Goal: Task Accomplishment & Management: Use online tool/utility

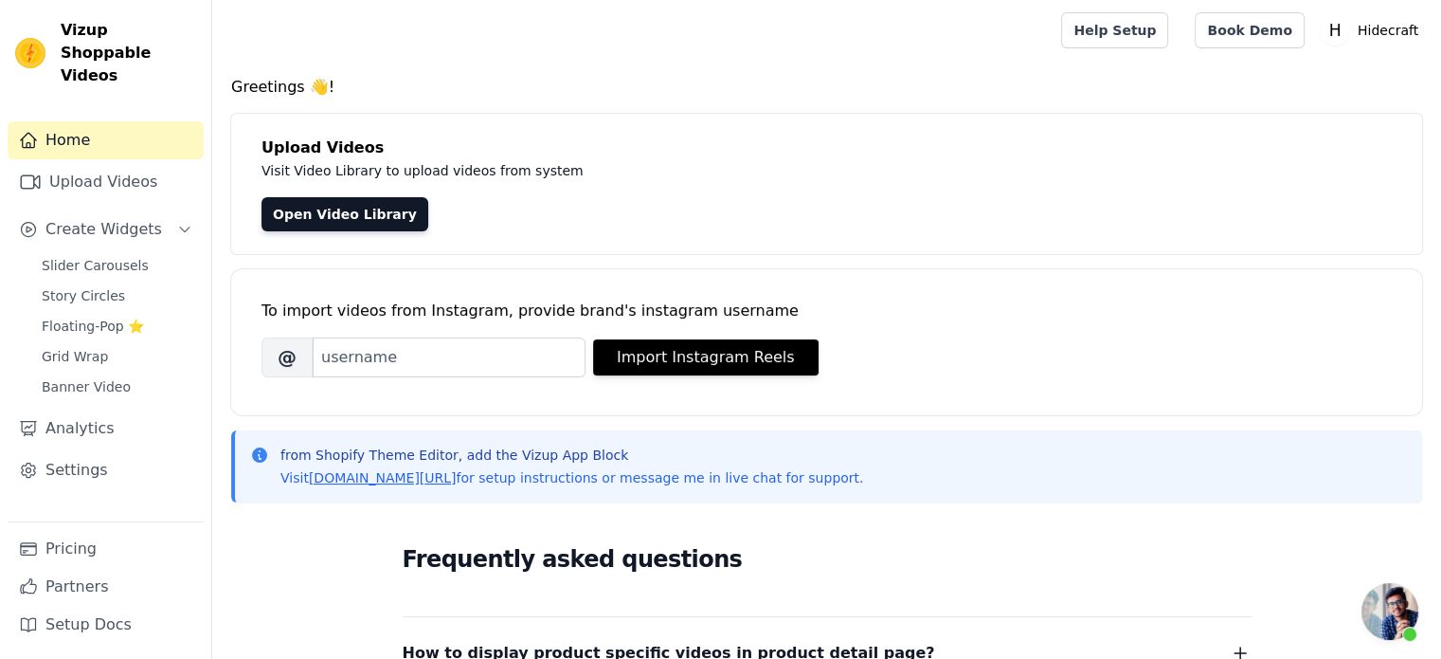
scroll to position [297, 0]
click at [125, 174] on link "Upload Videos" at bounding box center [106, 182] width 196 height 38
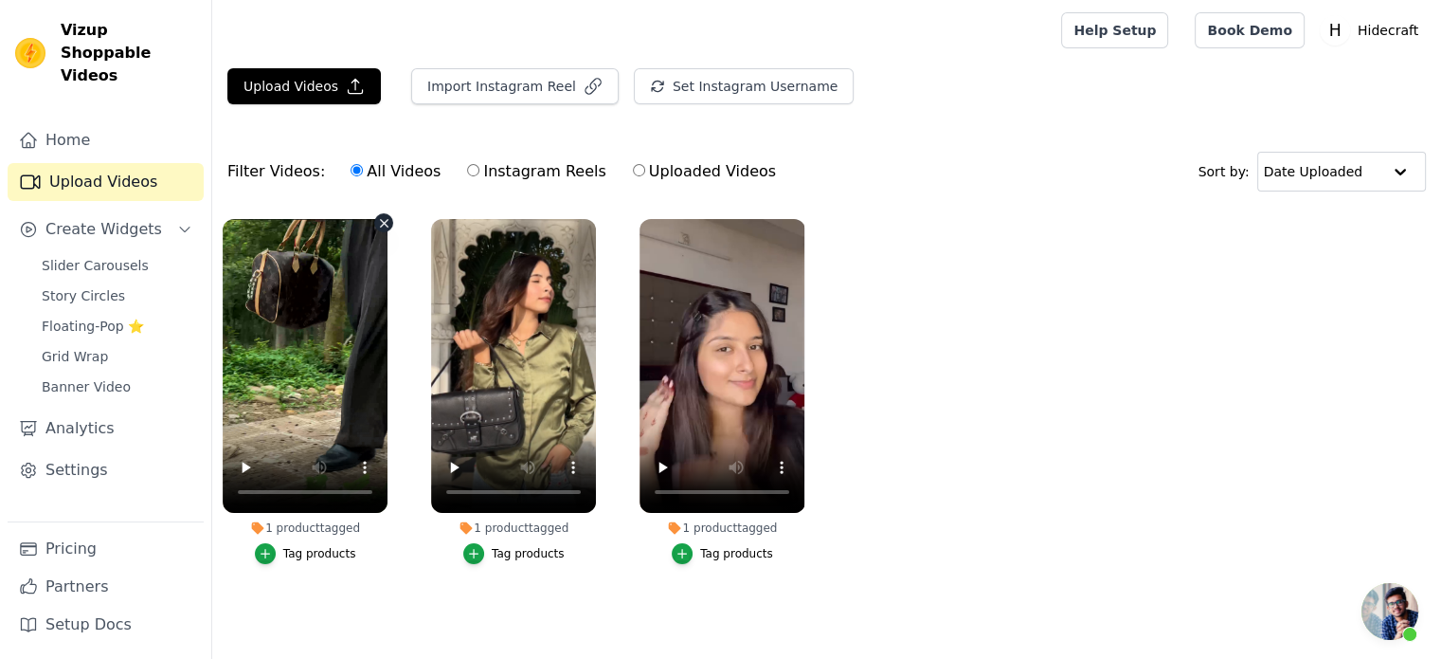
scroll to position [297, 0]
click at [633, 167] on input "Uploaded Videos" at bounding box center [639, 170] width 12 height 12
radio input "true"
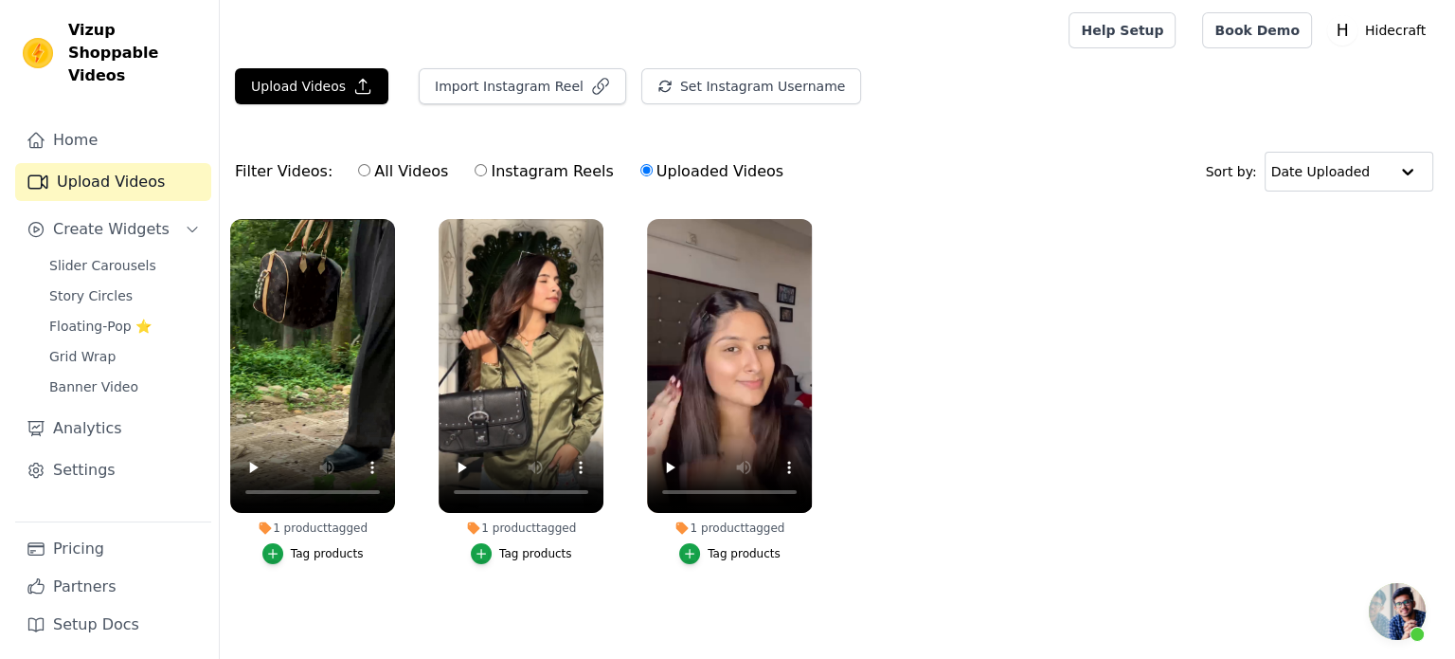
scroll to position [0, 0]
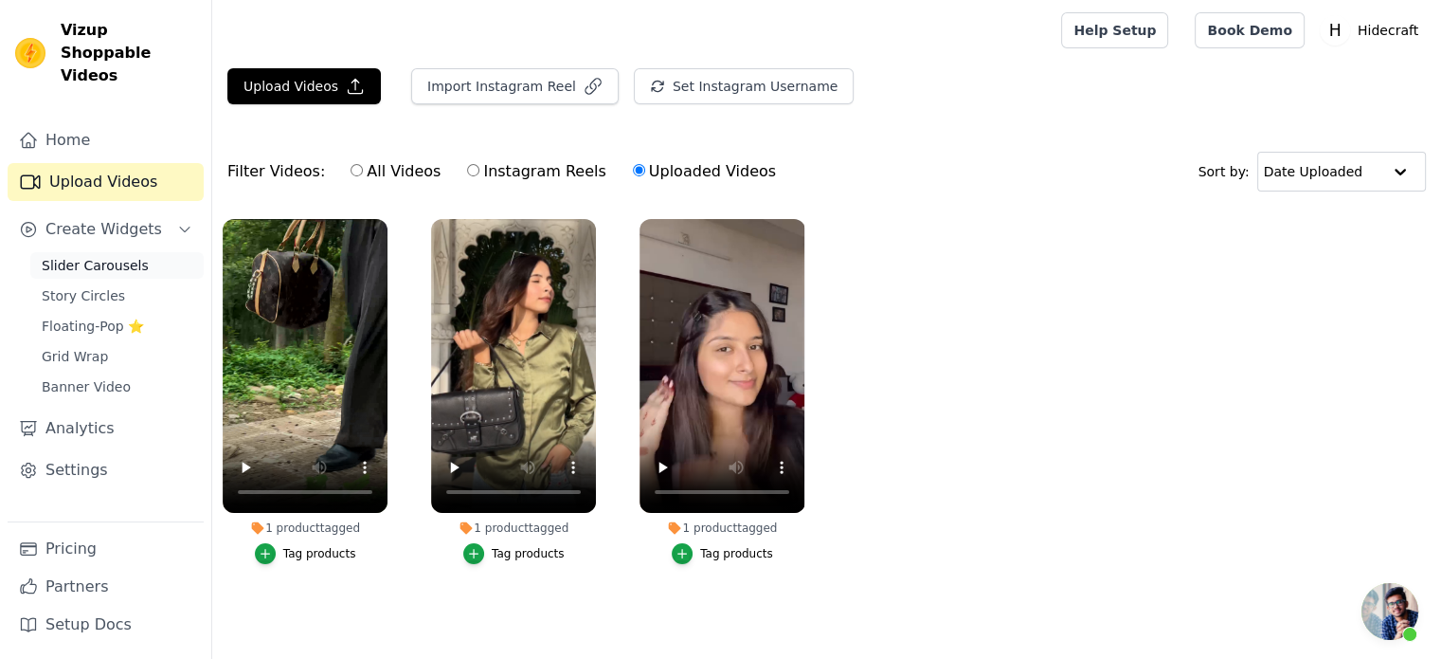
click at [80, 256] on span "Slider Carousels" at bounding box center [95, 265] width 107 height 19
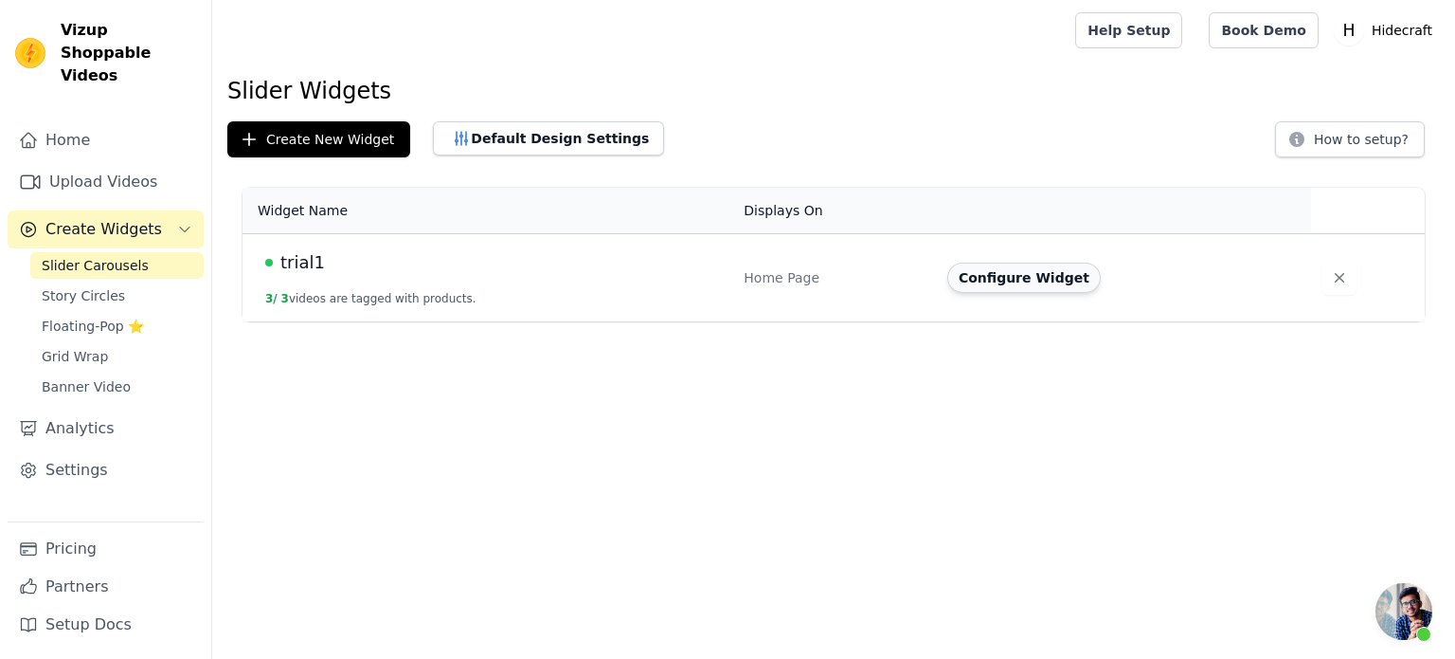
click at [994, 287] on button "Configure Widget" at bounding box center [1025, 277] width 154 height 30
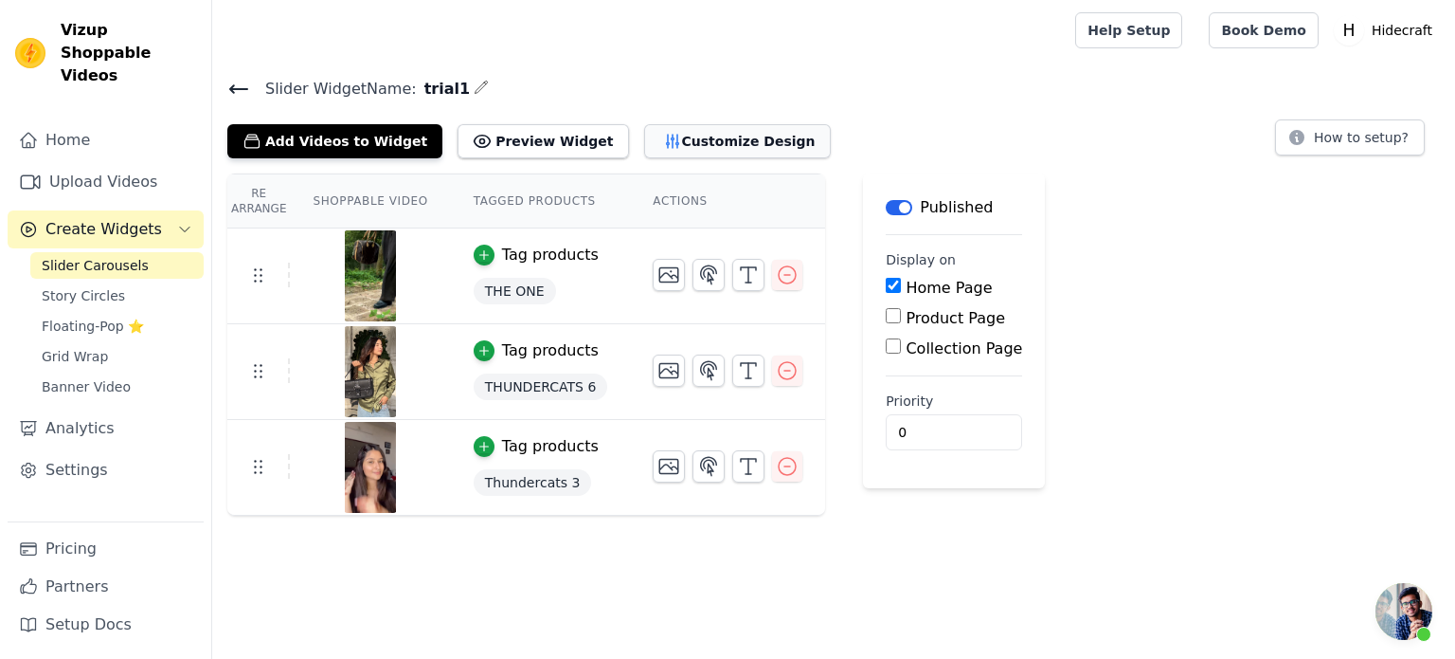
drag, startPoint x: 655, startPoint y: 154, endPoint x: 643, endPoint y: 150, distance: 12.3
click at [644, 150] on button "Customize Design" at bounding box center [737, 141] width 187 height 34
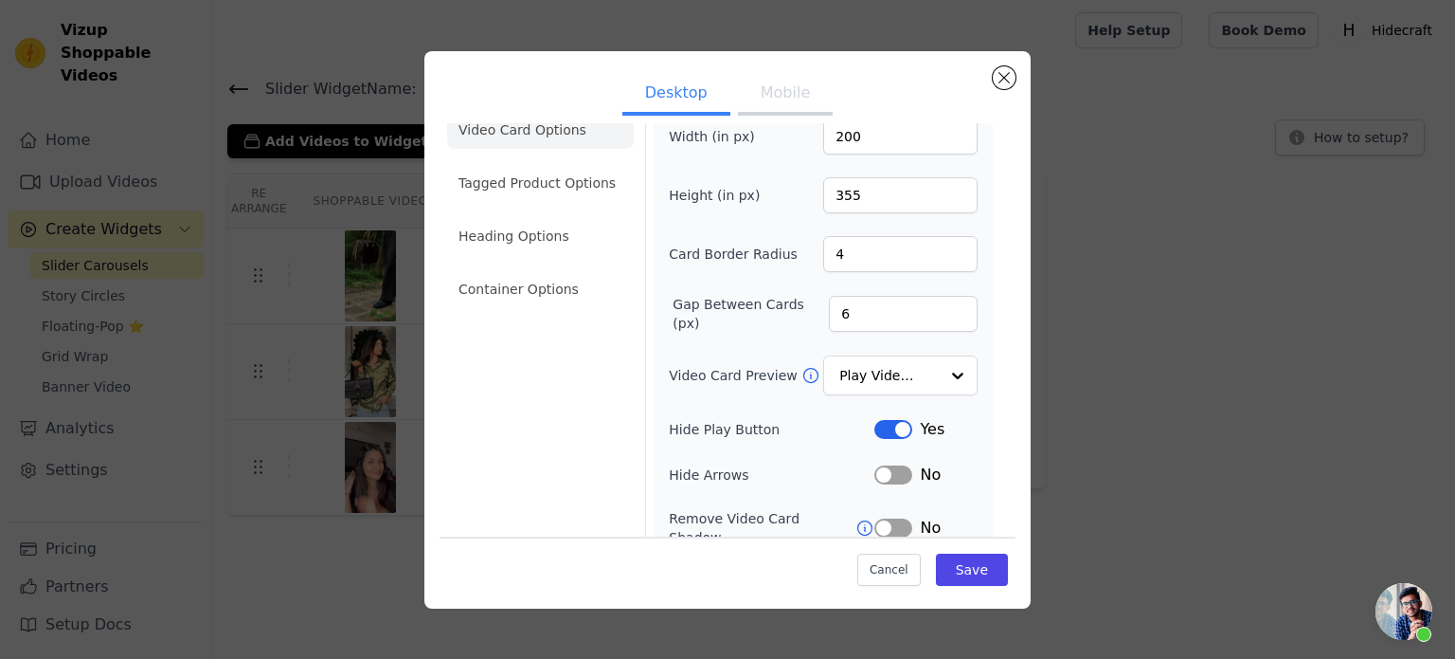
scroll to position [33, 0]
click at [938, 379] on div at bounding box center [957, 375] width 38 height 38
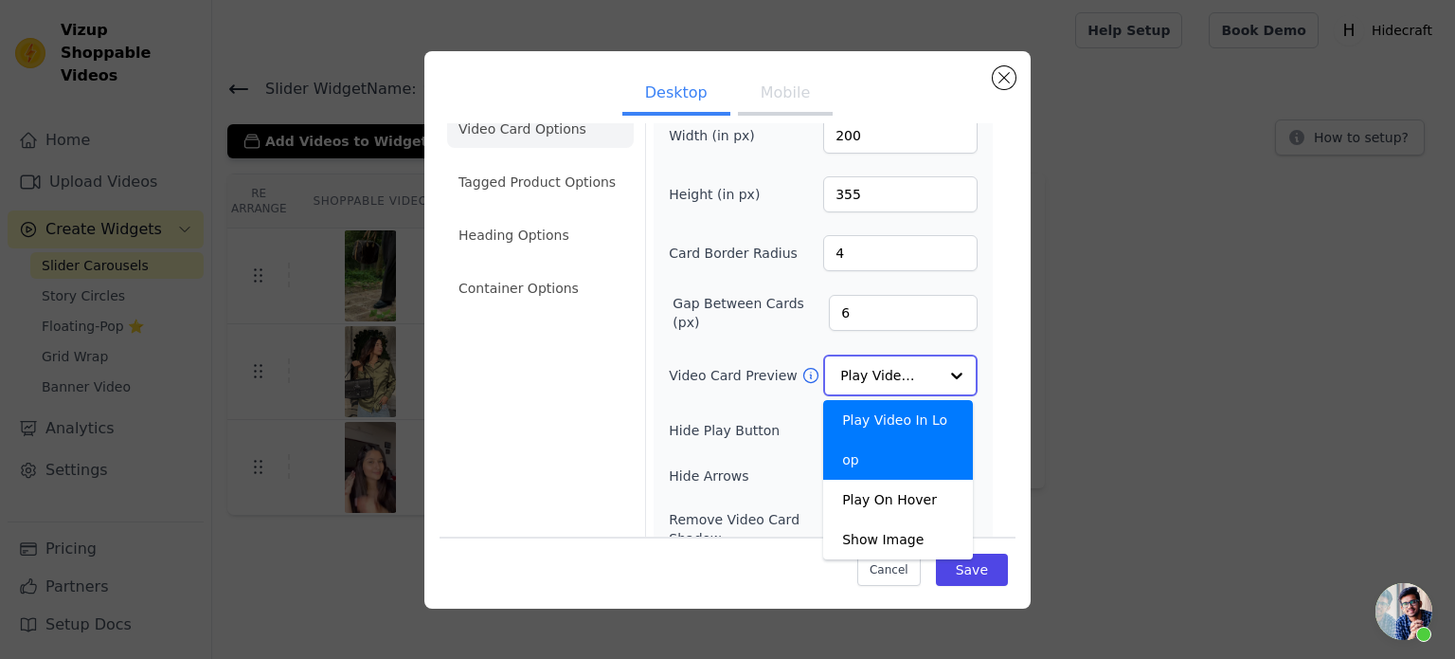
click at [938, 379] on div at bounding box center [957, 375] width 38 height 38
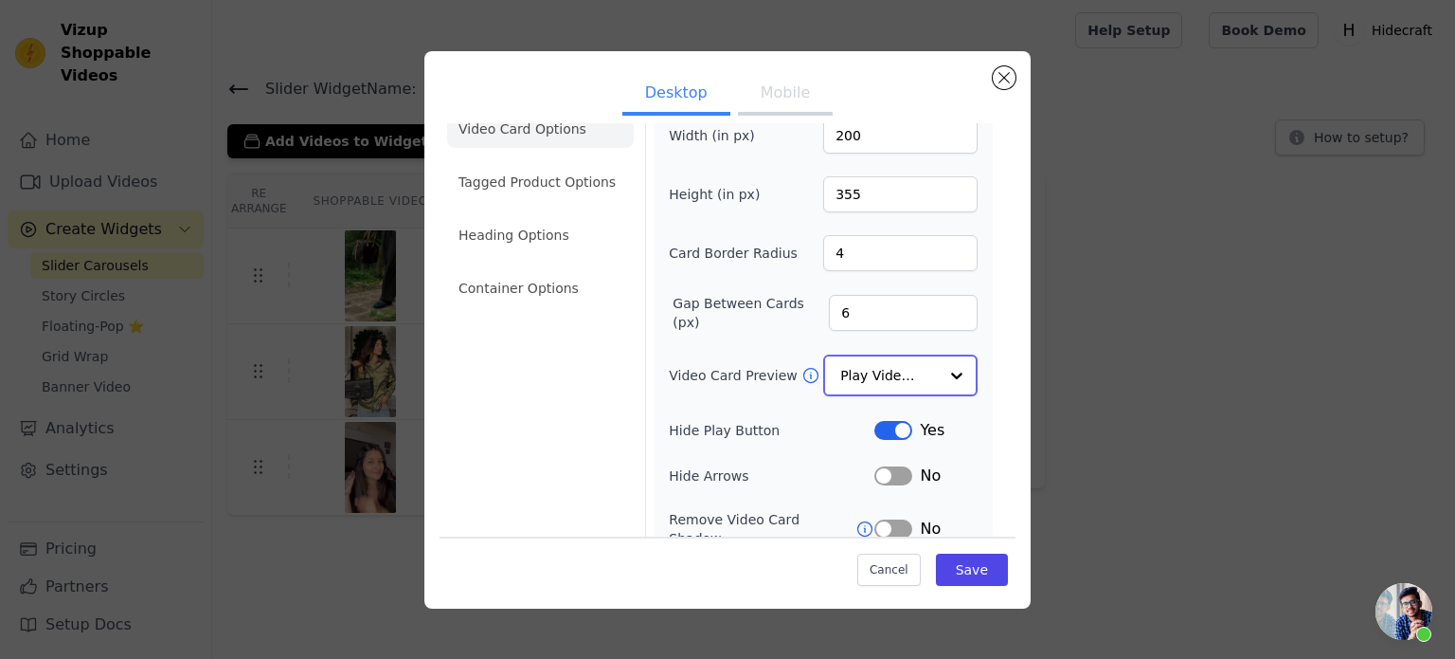
click at [938, 379] on div at bounding box center [957, 375] width 38 height 38
click at [924, 378] on div "Play Video In Loop" at bounding box center [900, 375] width 154 height 42
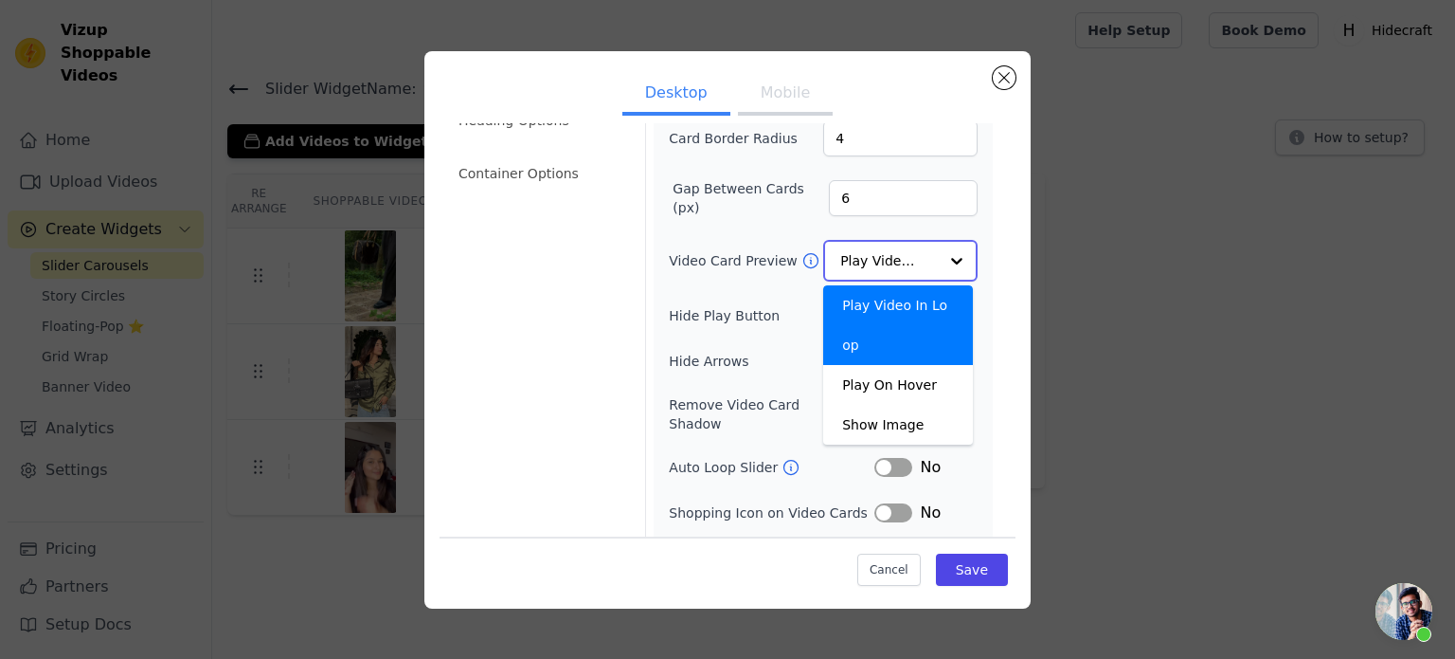
scroll to position [150, 0]
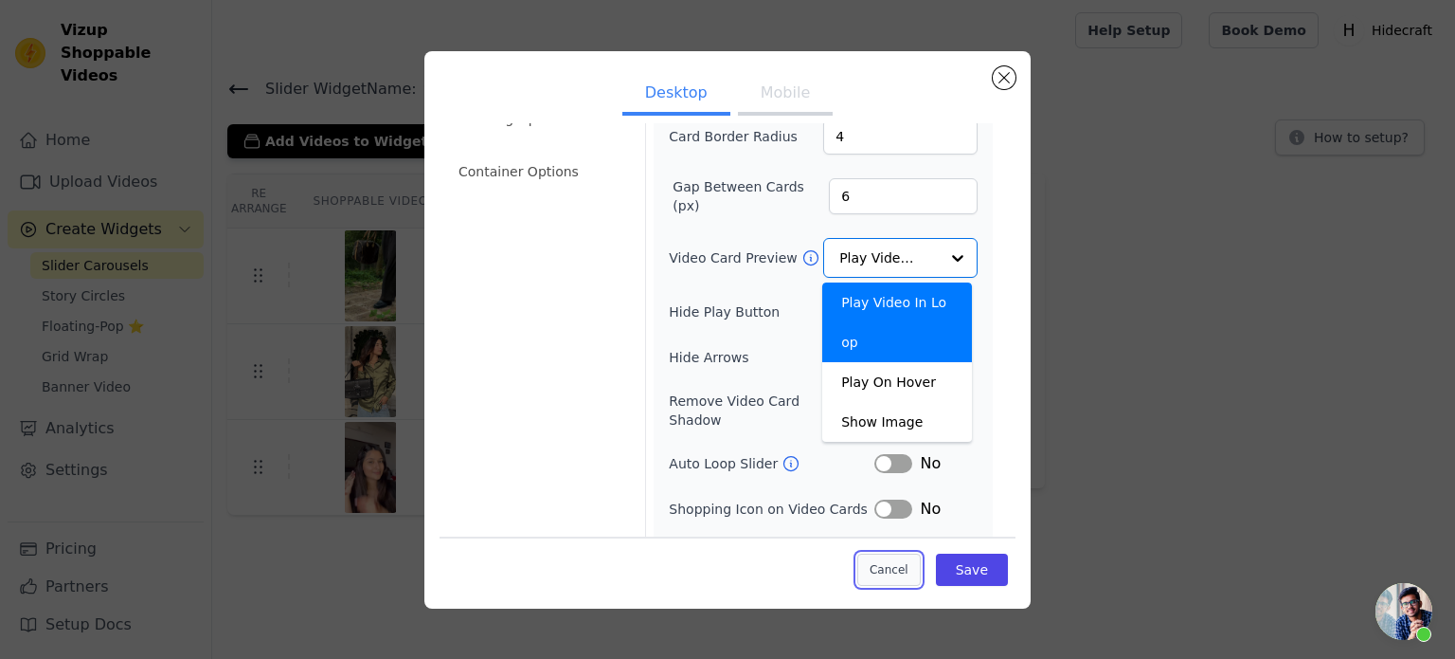
click at [858, 568] on button "Cancel" at bounding box center [889, 569] width 63 height 32
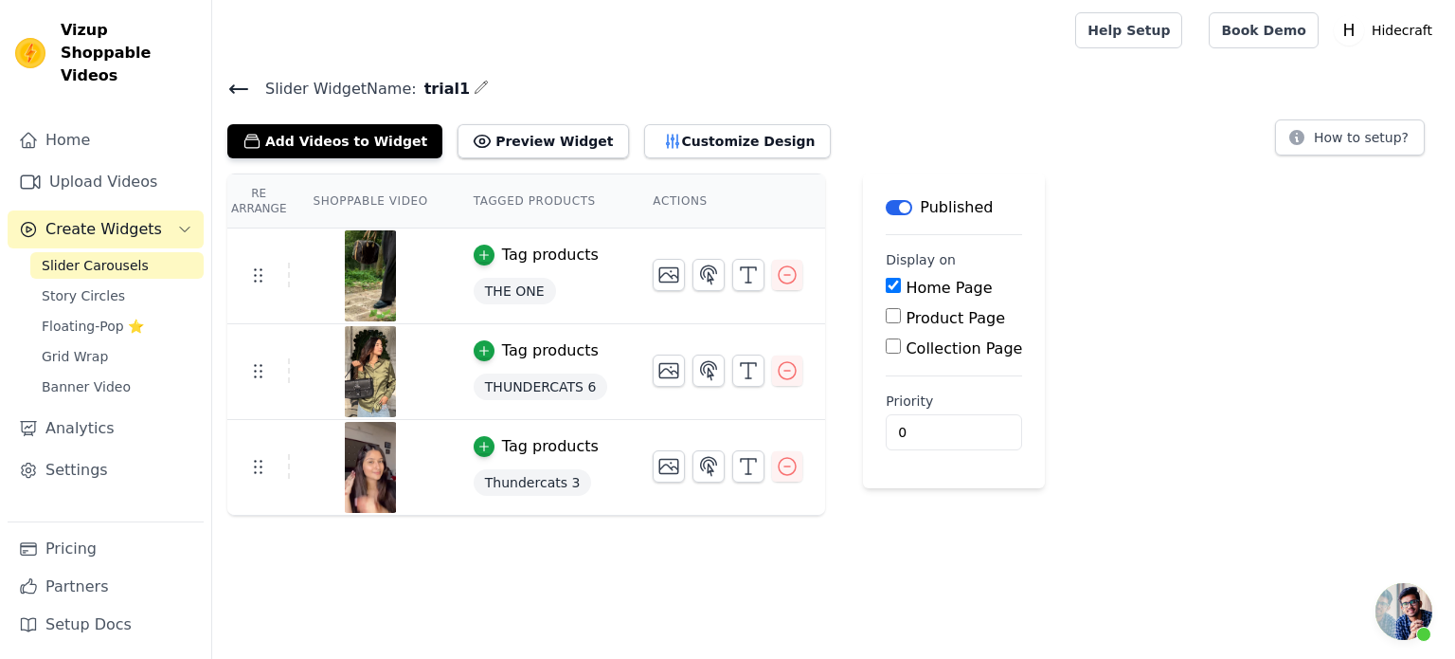
click at [626, 157] on div "Slider Widget Name: trial1 Add Videos to Widget Preview Widget Customize Design…" at bounding box center [833, 296] width 1243 height 440
click at [644, 140] on button "Customize Design" at bounding box center [737, 141] width 187 height 34
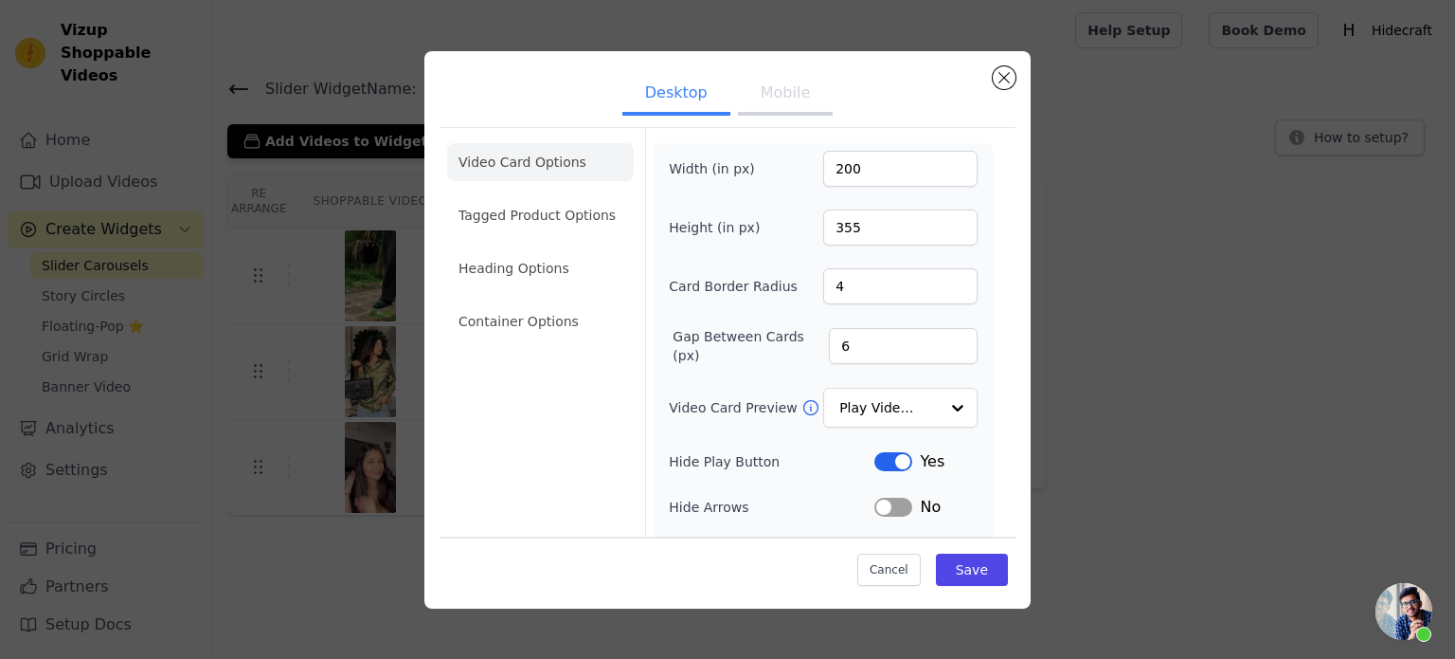
scroll to position [7, 0]
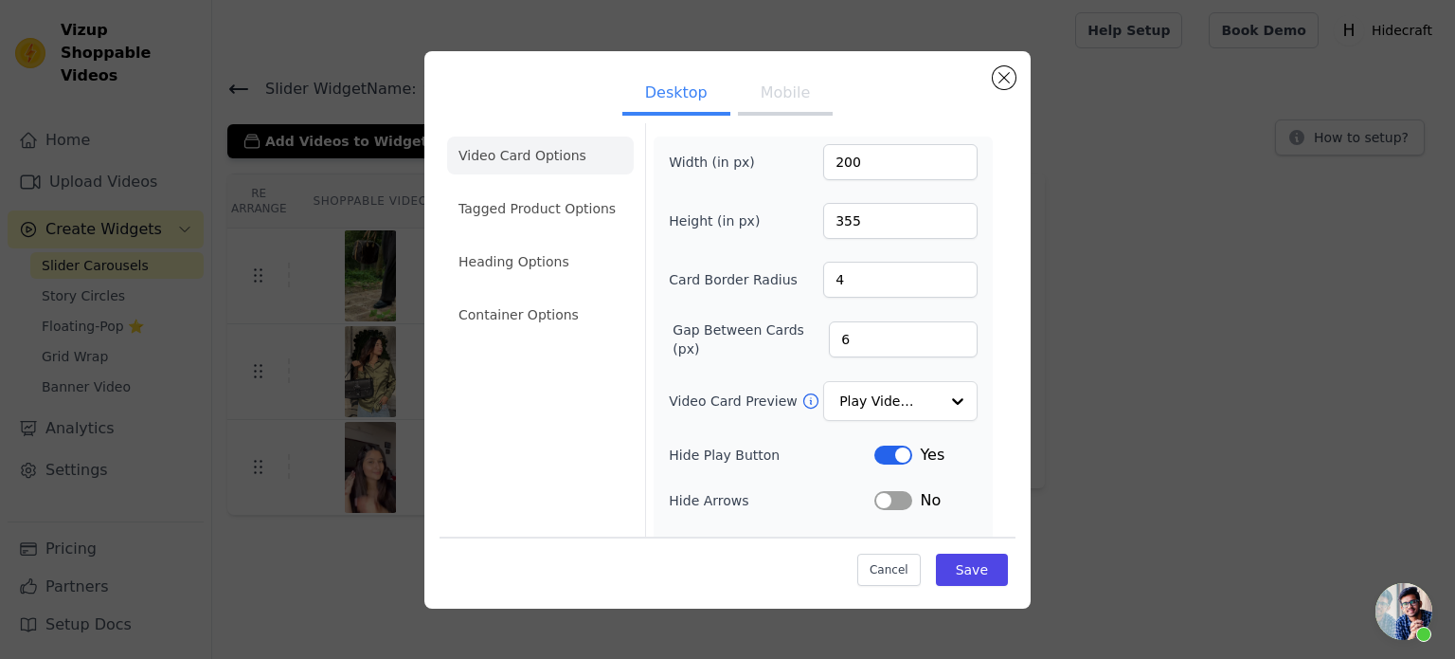
click at [762, 80] on button "Mobile" at bounding box center [785, 95] width 95 height 42
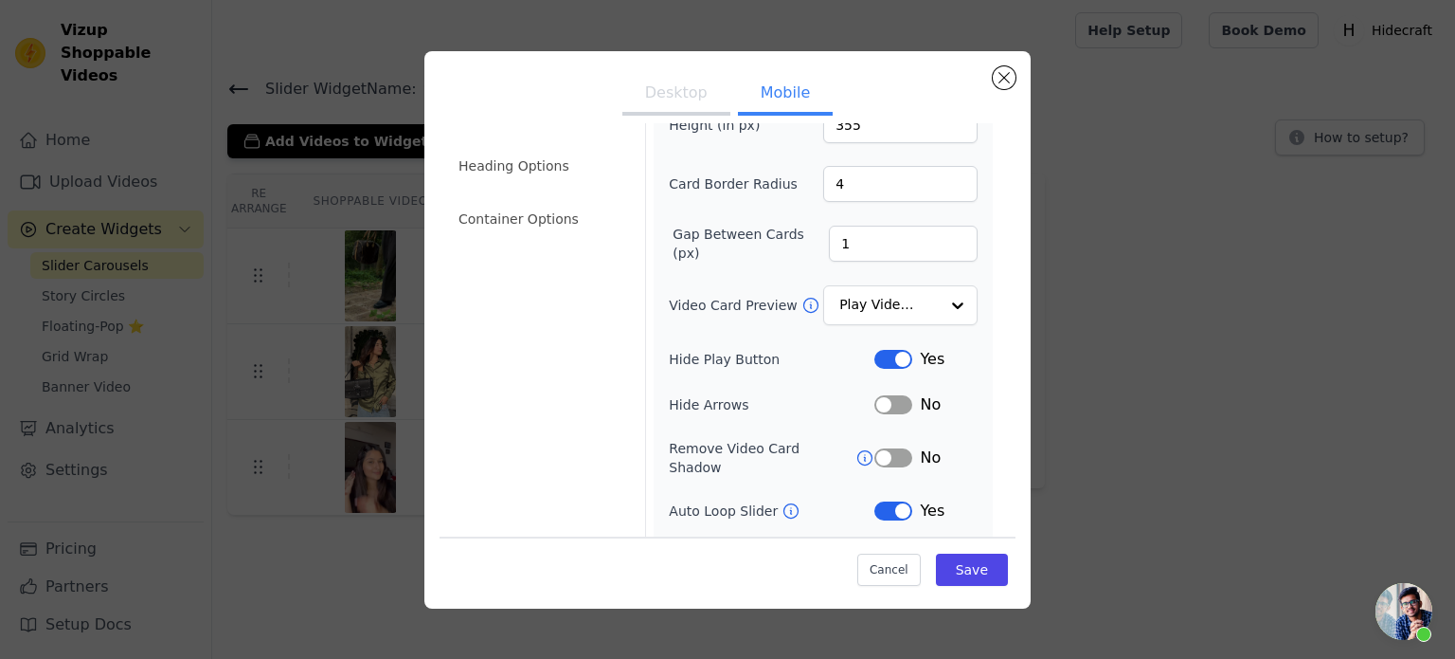
scroll to position [104, 0]
click at [856, 446] on icon at bounding box center [865, 455] width 19 height 19
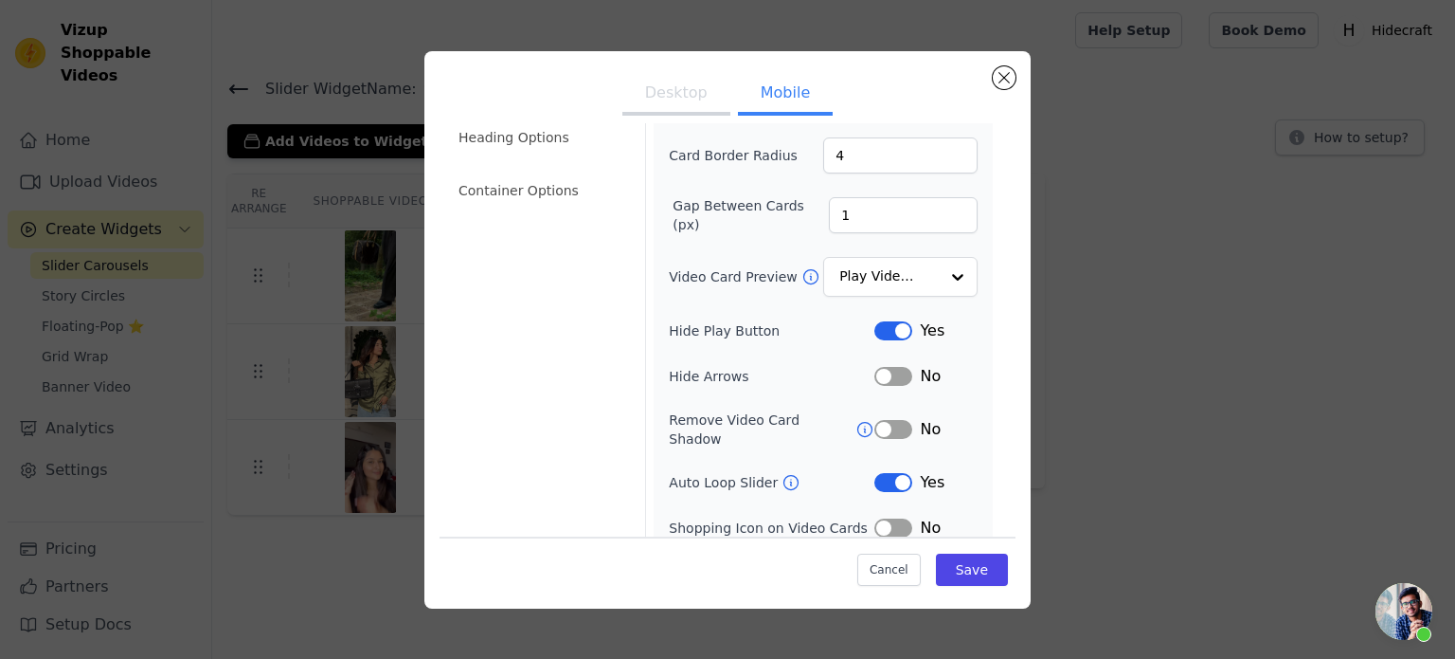
scroll to position [133, 0]
click at [883, 420] on button "Label" at bounding box center [894, 427] width 38 height 19
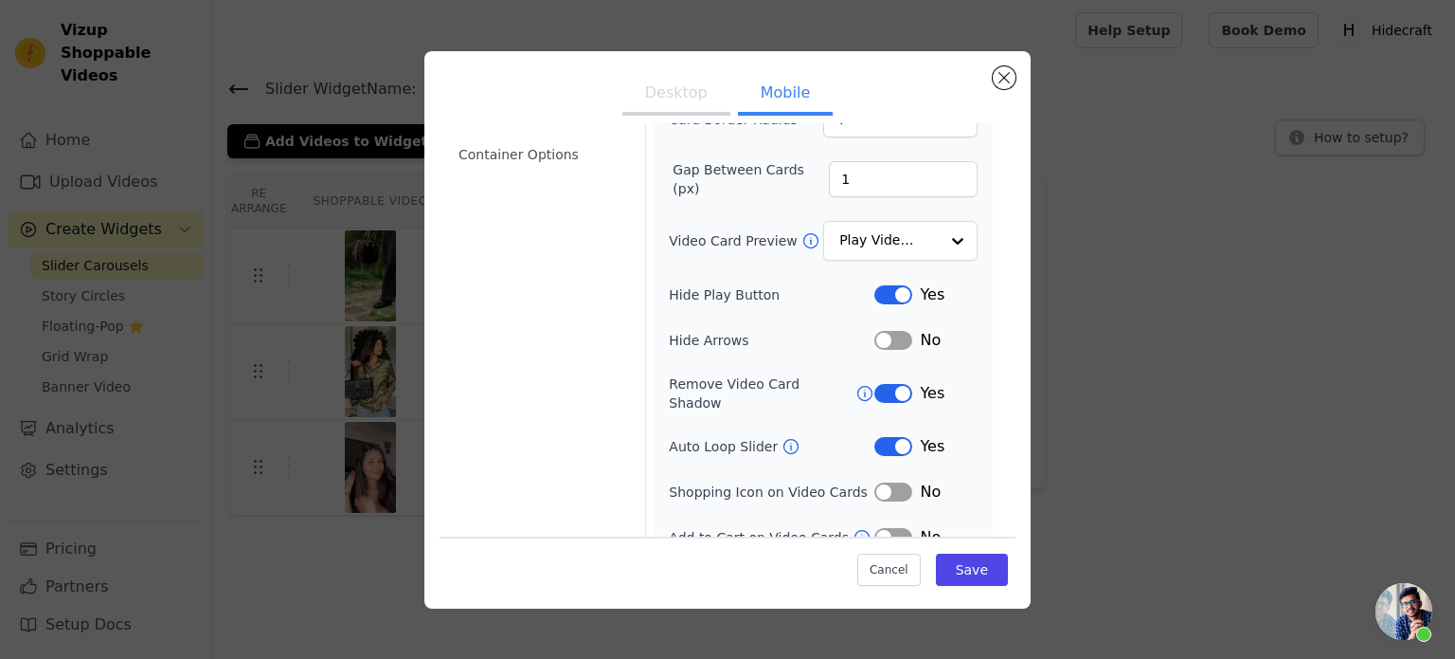
scroll to position [171, 0]
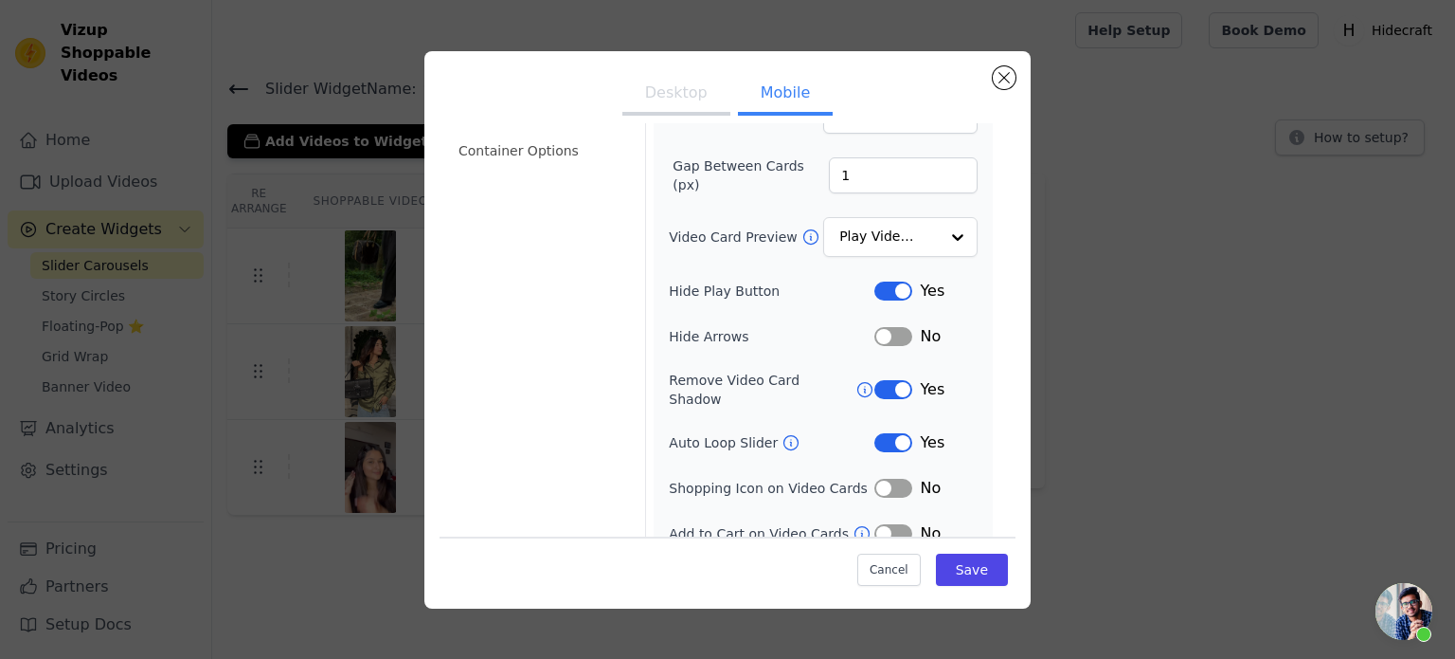
click at [883, 433] on button "Label" at bounding box center [894, 442] width 38 height 19
click at [782, 433] on icon at bounding box center [791, 442] width 19 height 19
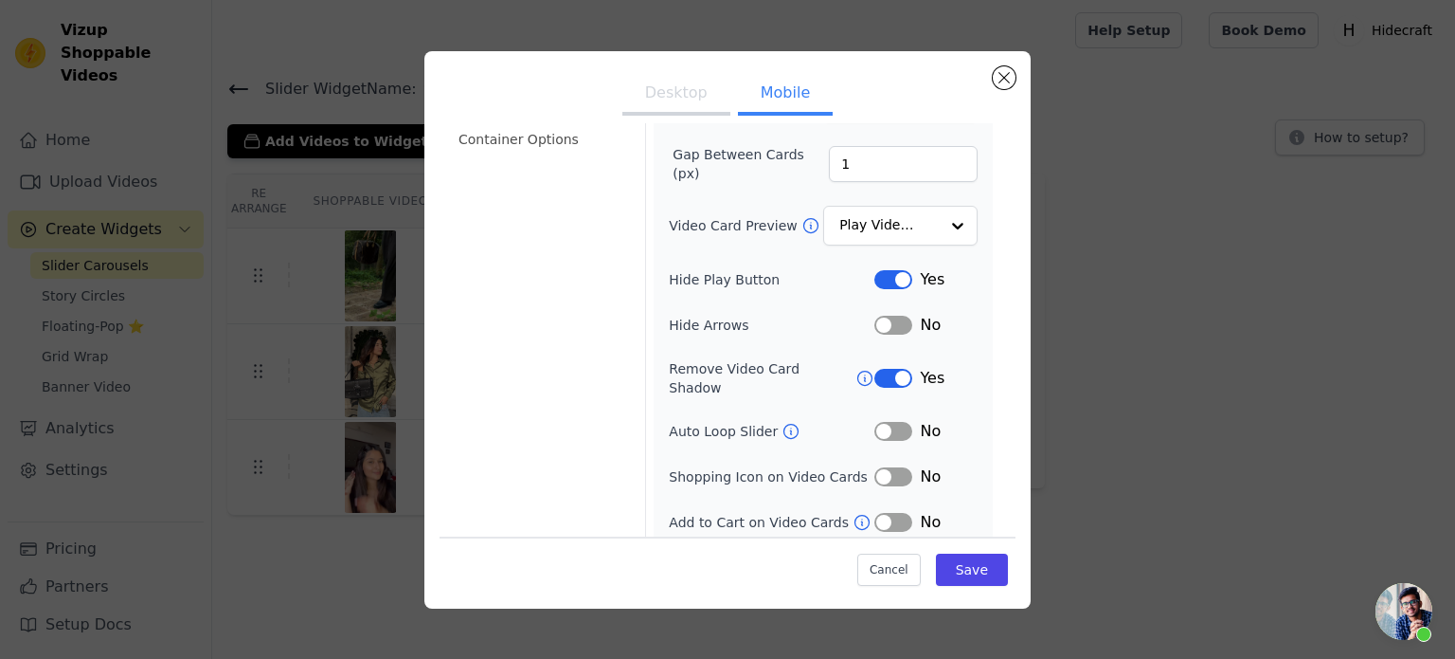
scroll to position [220, 0]
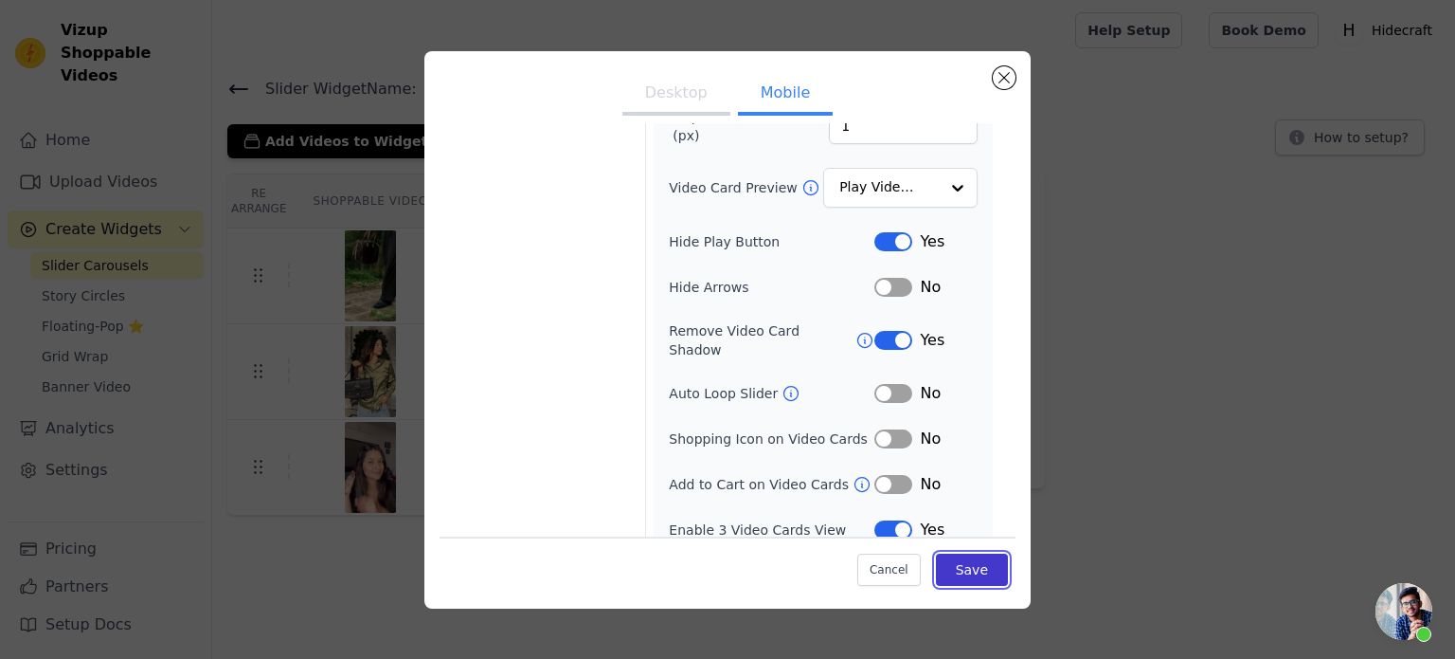
click at [938, 574] on button "Save" at bounding box center [972, 569] width 72 height 32
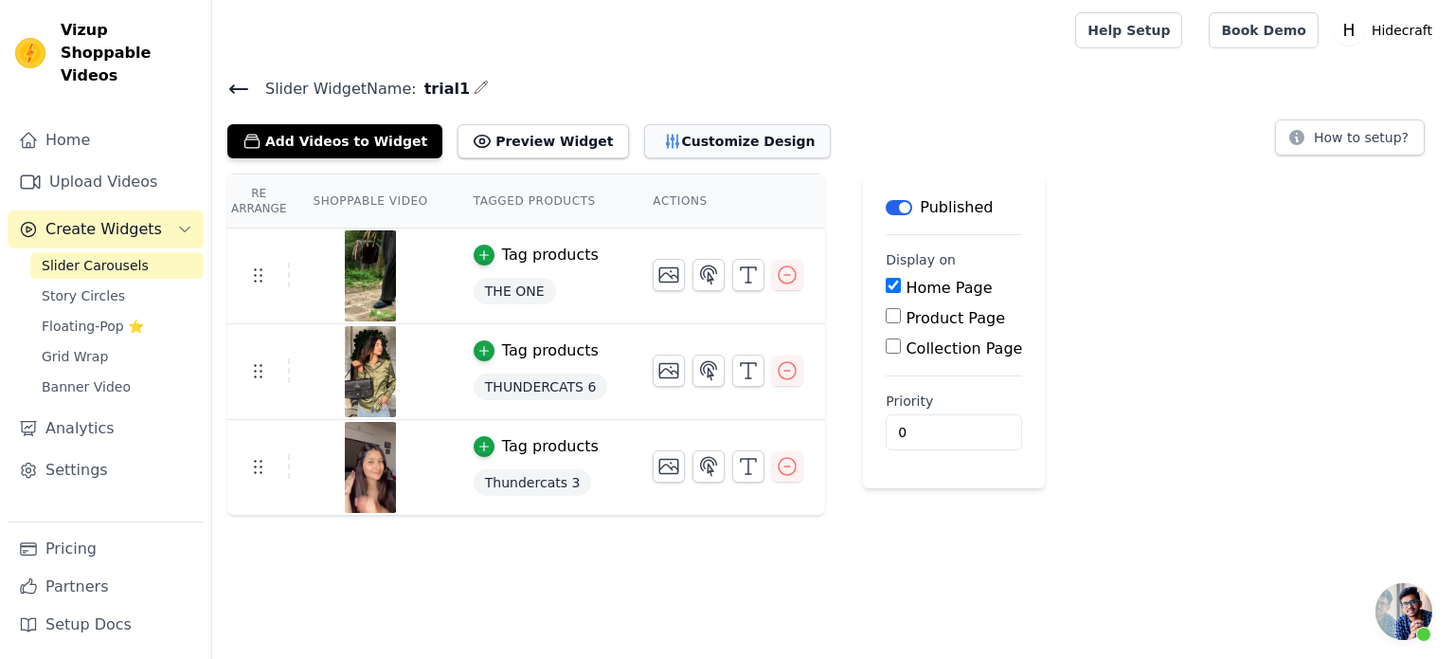
click at [644, 136] on button "Customize Design" at bounding box center [737, 141] width 187 height 34
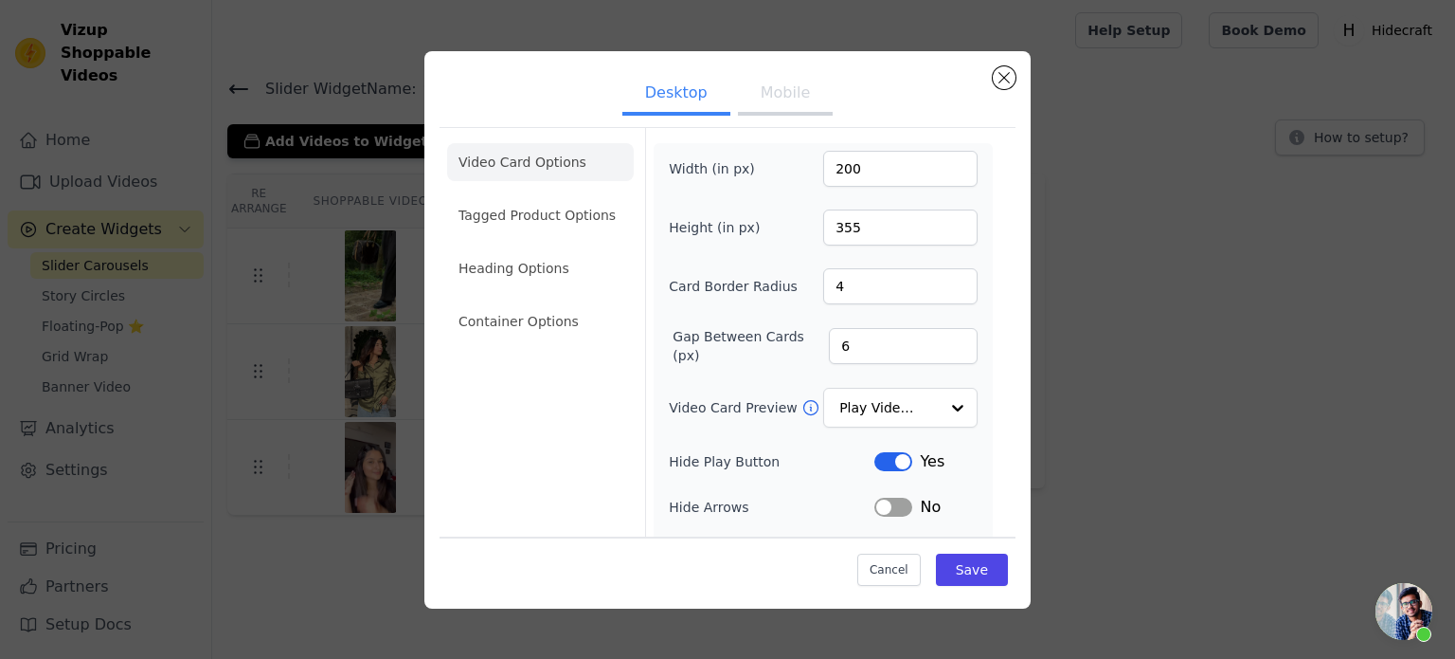
click at [765, 88] on button "Mobile" at bounding box center [785, 95] width 95 height 42
click at [673, 94] on button "Desktop" at bounding box center [677, 95] width 108 height 42
click at [750, 95] on button "Mobile" at bounding box center [785, 95] width 95 height 42
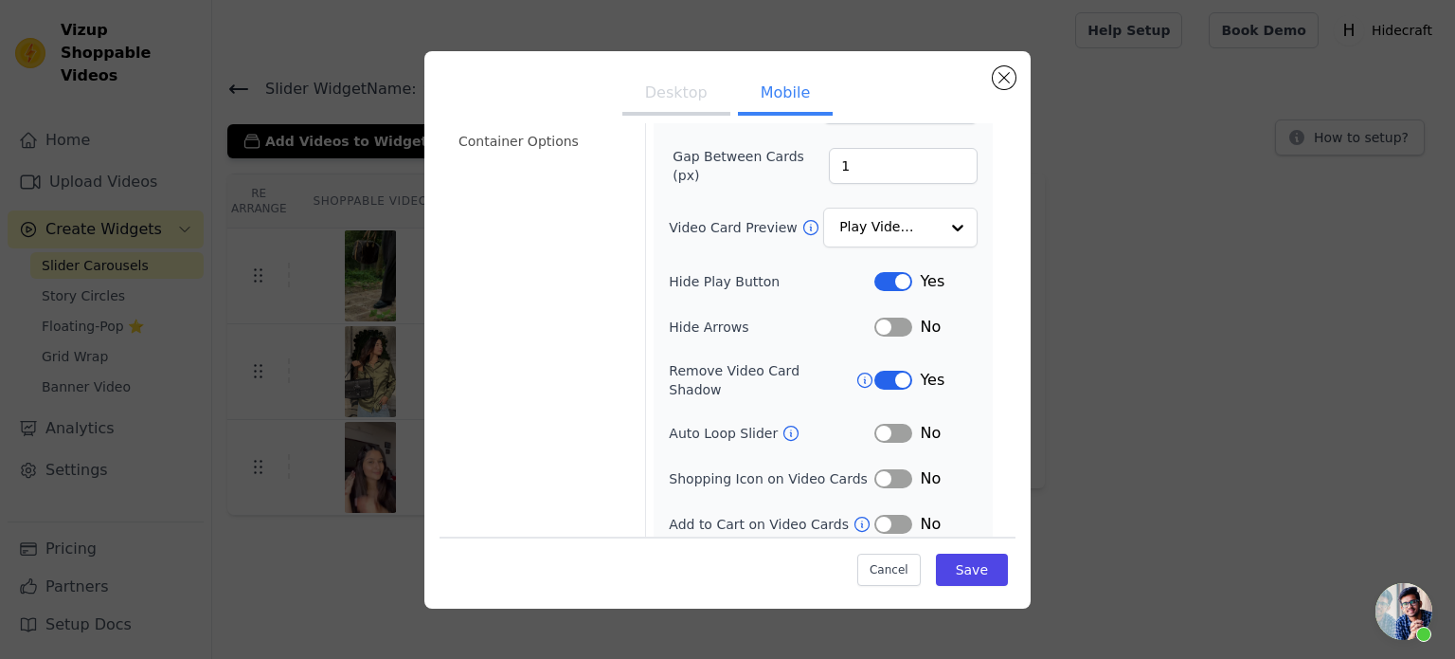
scroll to position [181, 0]
click at [876, 320] on button "Label" at bounding box center [894, 325] width 38 height 19
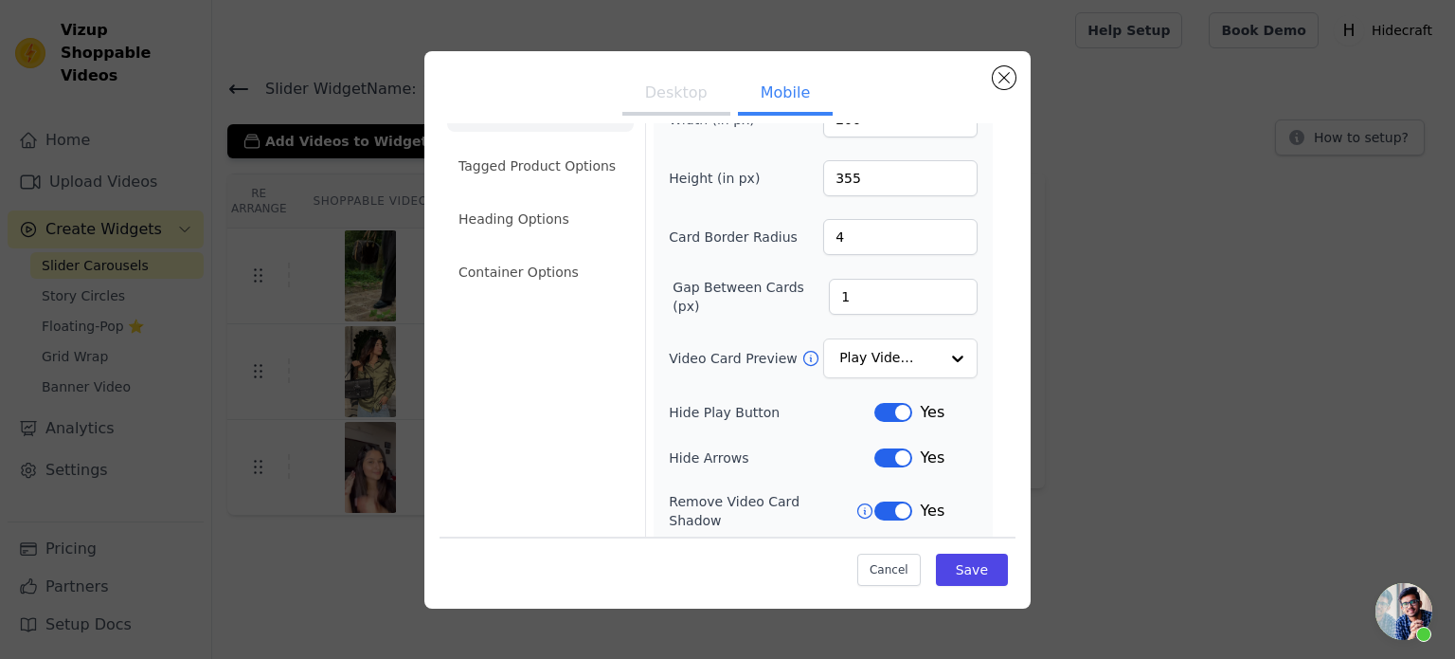
scroll to position [38, 0]
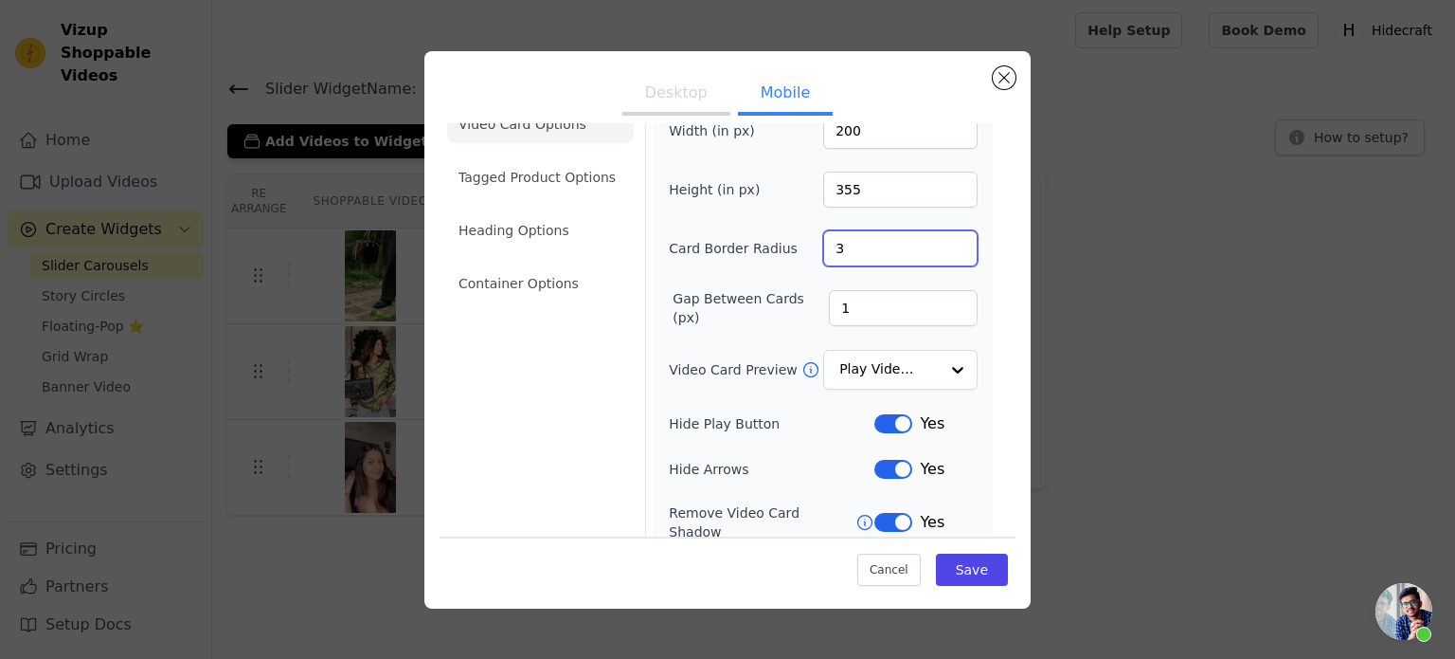
type input "3"
click at [944, 250] on input "3" at bounding box center [900, 248] width 154 height 36
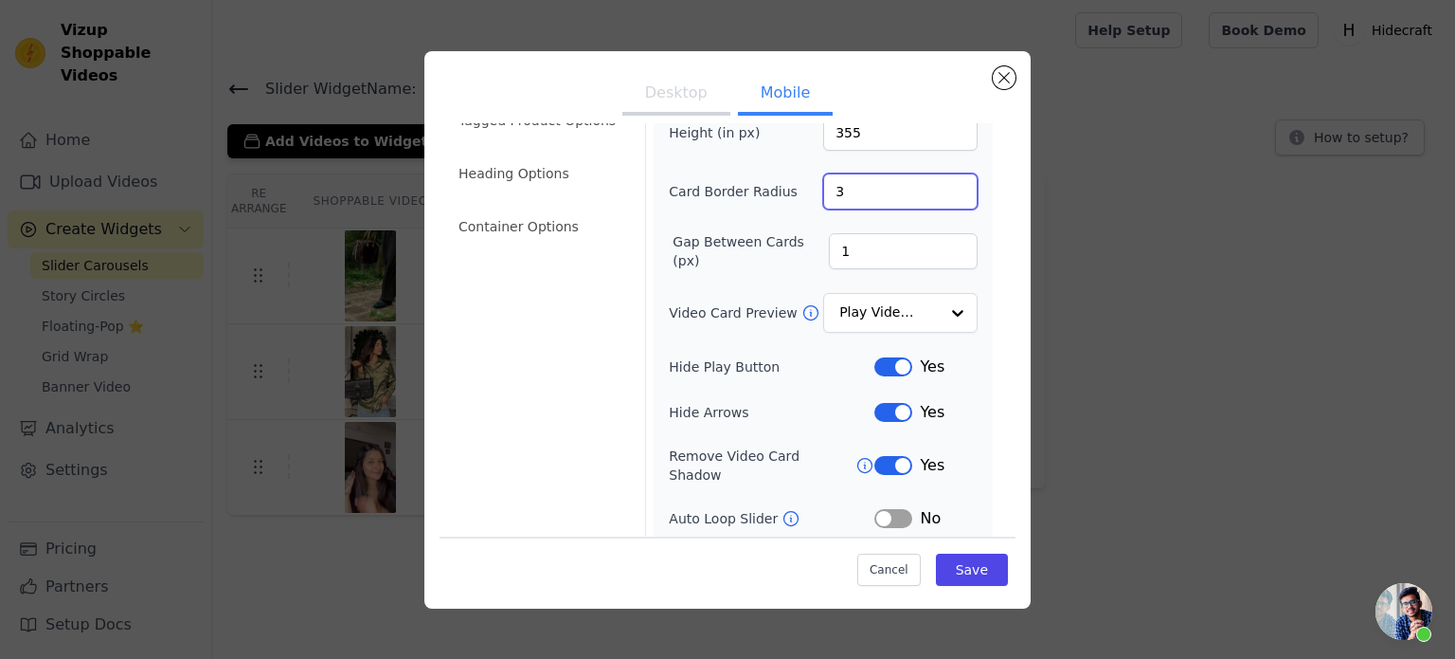
scroll to position [220, 0]
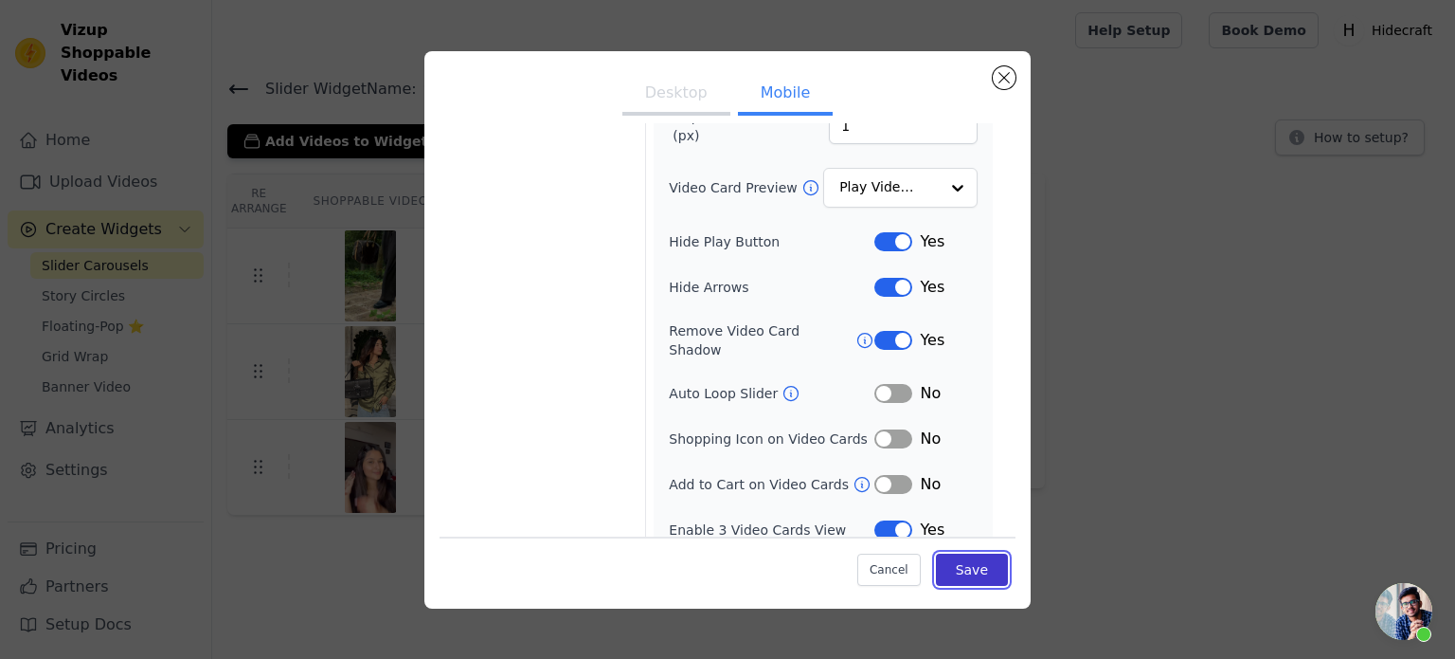
click at [951, 560] on button "Save" at bounding box center [972, 569] width 72 height 32
